Goal: Transaction & Acquisition: Purchase product/service

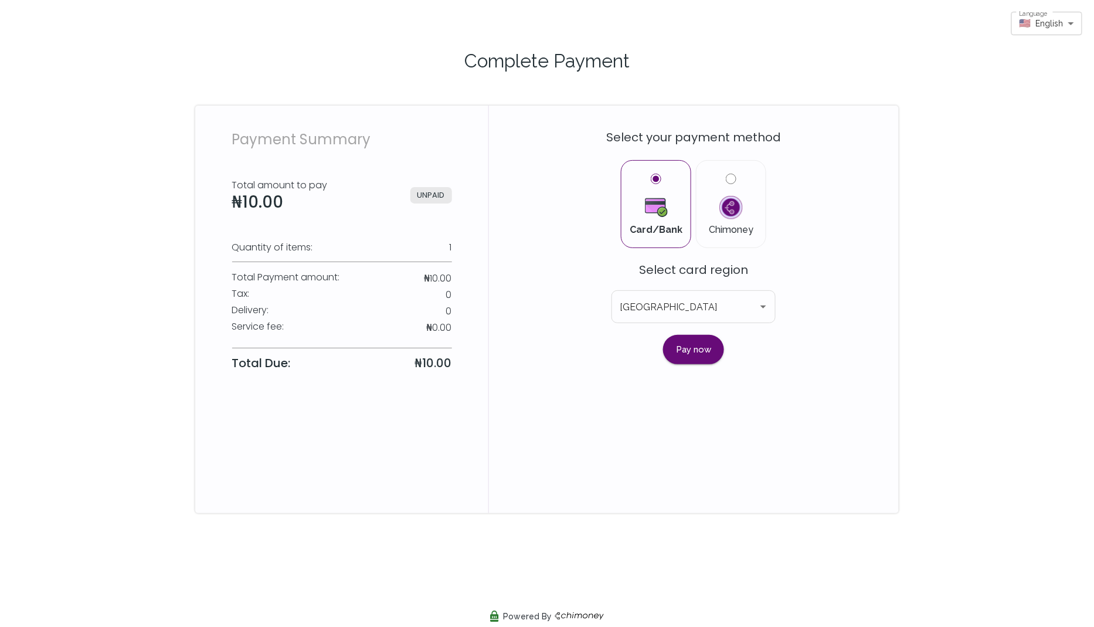
click at [513, 161] on div "Select your payment method Card/Bank Chimoney Select card region [GEOGRAPHIC_DA…" at bounding box center [694, 249] width 410 height 287
click at [762, 303] on icon "Open" at bounding box center [764, 307] width 14 height 14
click at [808, 238] on div "Card/Bank Chimoney" at bounding box center [694, 202] width 352 height 99
click at [731, 179] on input "Chimoney" at bounding box center [731, 179] width 11 height 11
radio input "true"
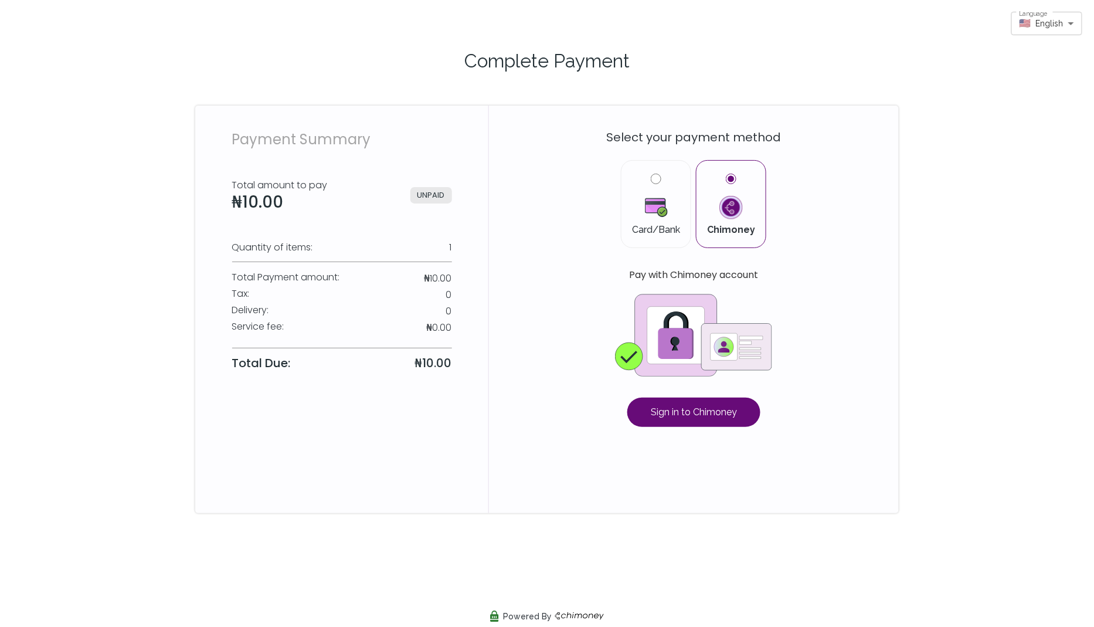
click at [654, 182] on input "Card/Bank" at bounding box center [656, 179] width 11 height 11
radio input "true"
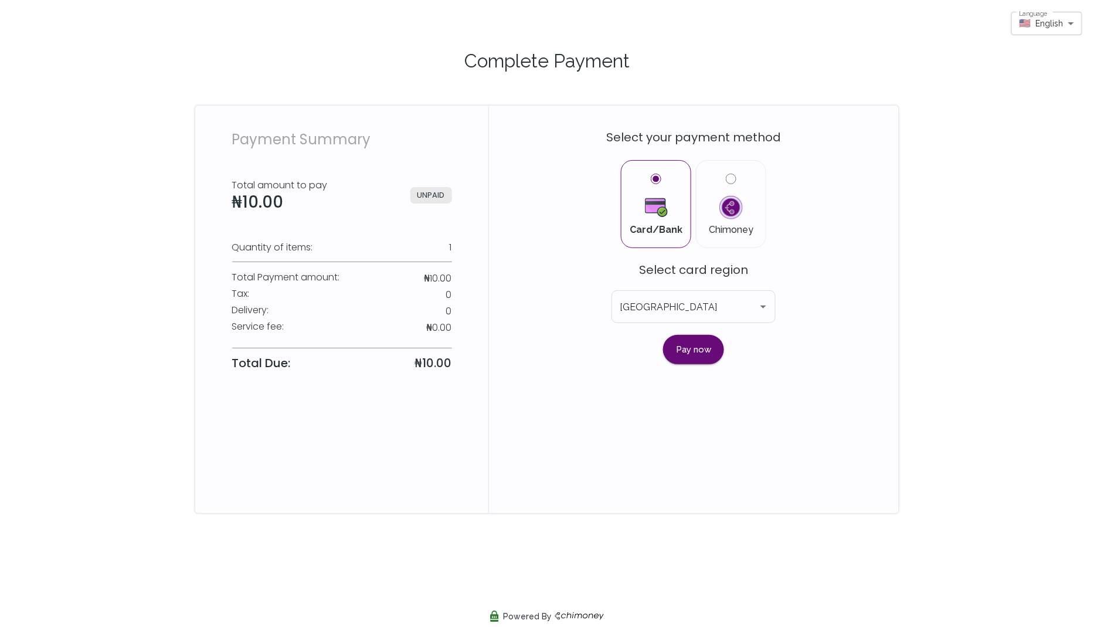
click at [738, 182] on label "Chimoney" at bounding box center [731, 204] width 50 height 61
click at [737, 182] on input "Chimoney" at bounding box center [731, 179] width 11 height 11
radio input "true"
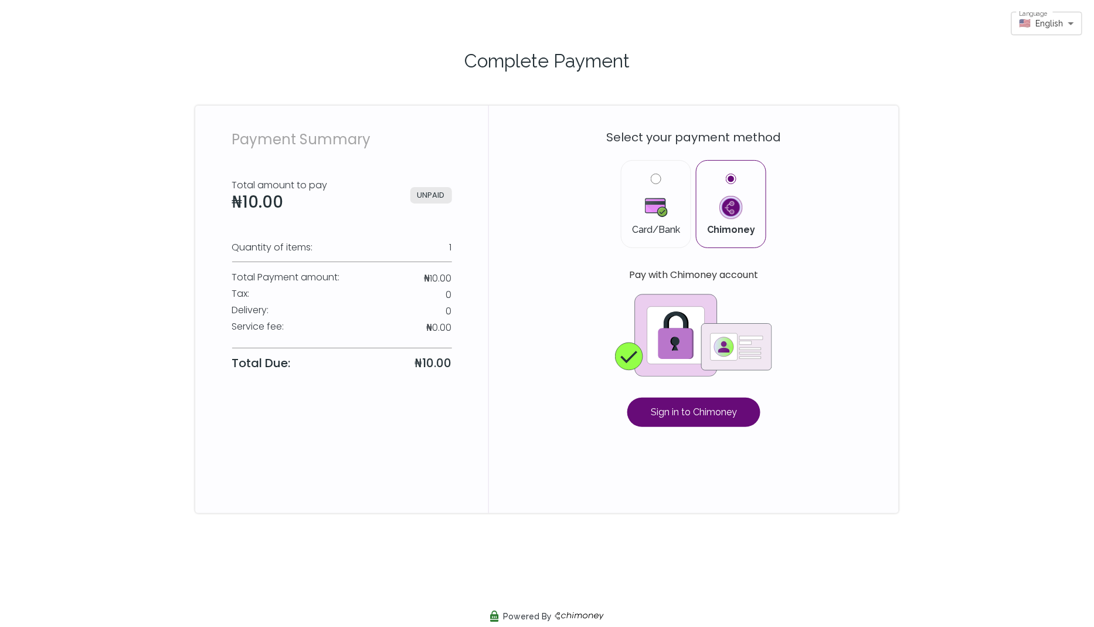
click at [689, 183] on div "Card/Bank" at bounding box center [656, 204] width 70 height 88
click at [662, 183] on label "Card/Bank" at bounding box center [656, 204] width 50 height 61
click at [662, 183] on input "Card/Bank" at bounding box center [656, 179] width 11 height 11
radio input "true"
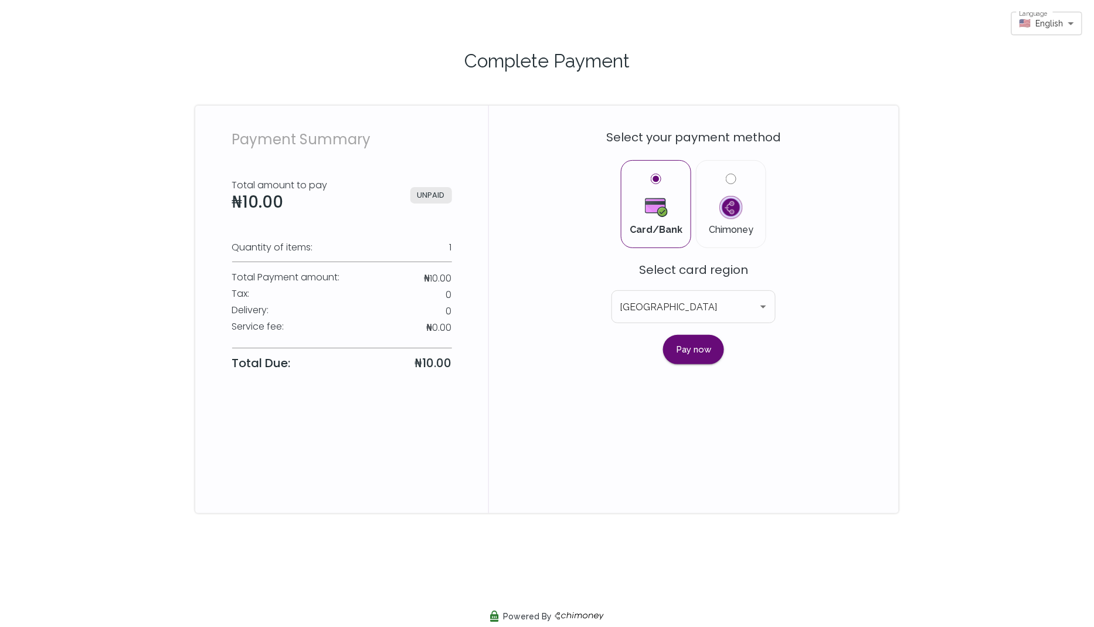
click at [719, 179] on label "Chimoney" at bounding box center [731, 204] width 50 height 61
click at [726, 179] on input "Chimoney" at bounding box center [731, 179] width 11 height 11
radio input "true"
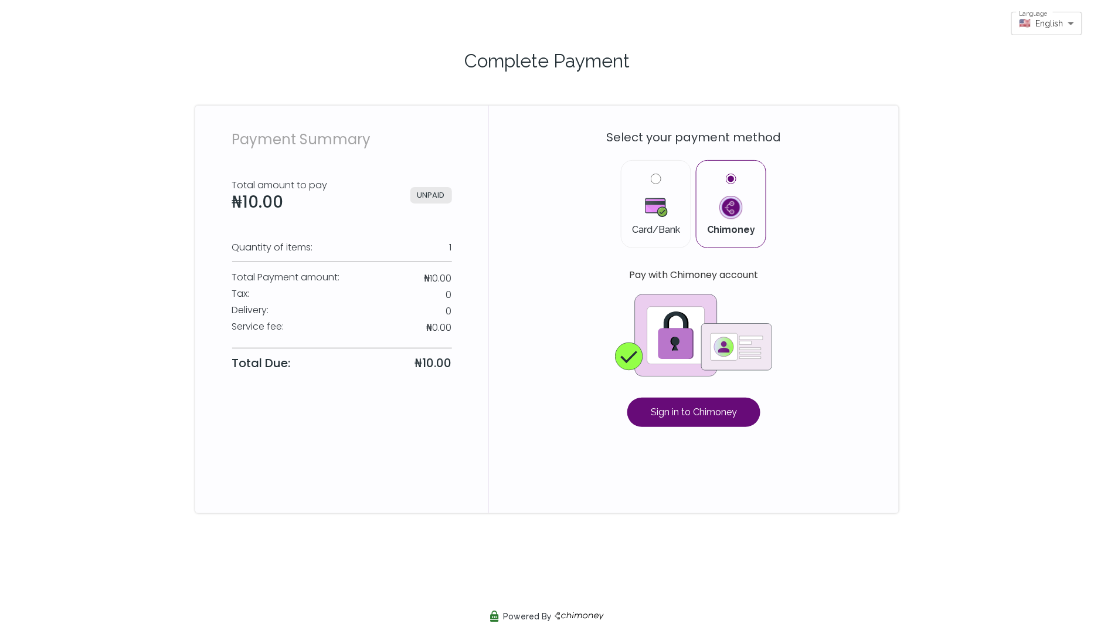
click at [647, 188] on label "Card/Bank" at bounding box center [656, 204] width 50 height 61
click at [651, 184] on input "Card/Bank" at bounding box center [656, 179] width 11 height 11
radio input "true"
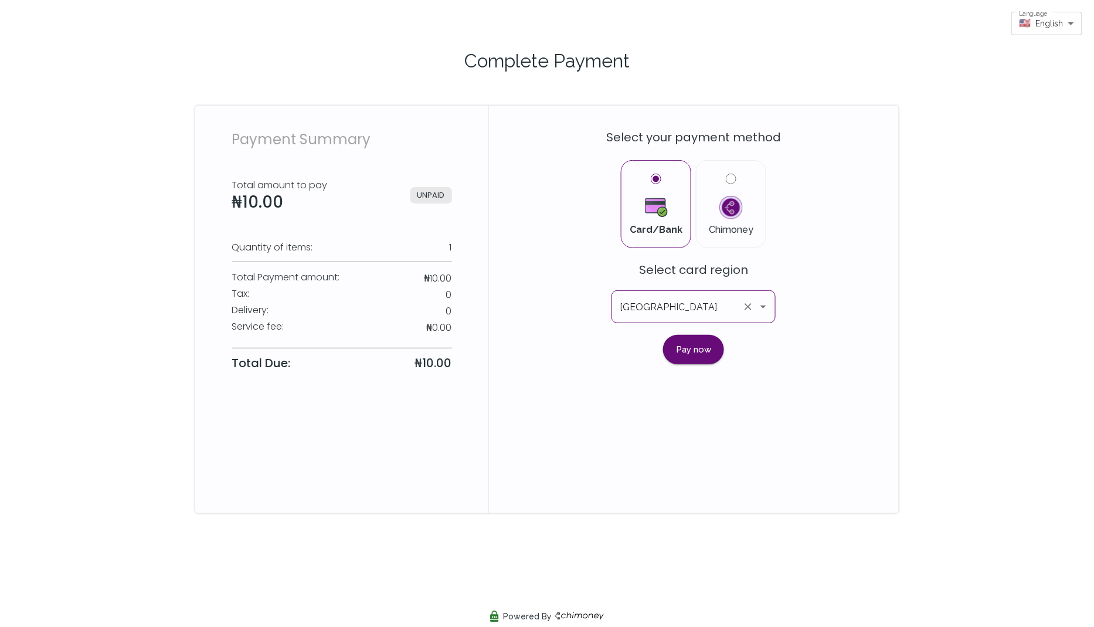
click at [761, 303] on icon "Open" at bounding box center [764, 307] width 14 height 14
click at [808, 250] on div "Card/Bank Chimoney" at bounding box center [694, 202] width 352 height 99
click at [684, 347] on button "Pay now" at bounding box center [693, 349] width 61 height 29
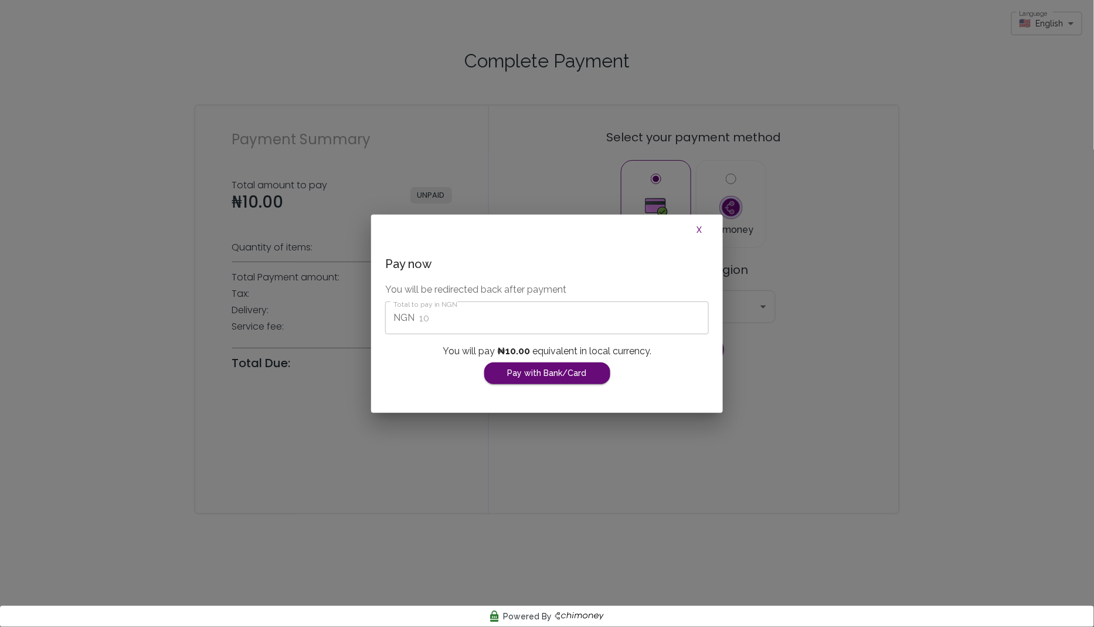
click at [695, 228] on button "X" at bounding box center [700, 230] width 38 height 22
